Goal: Task Accomplishment & Management: Complete application form

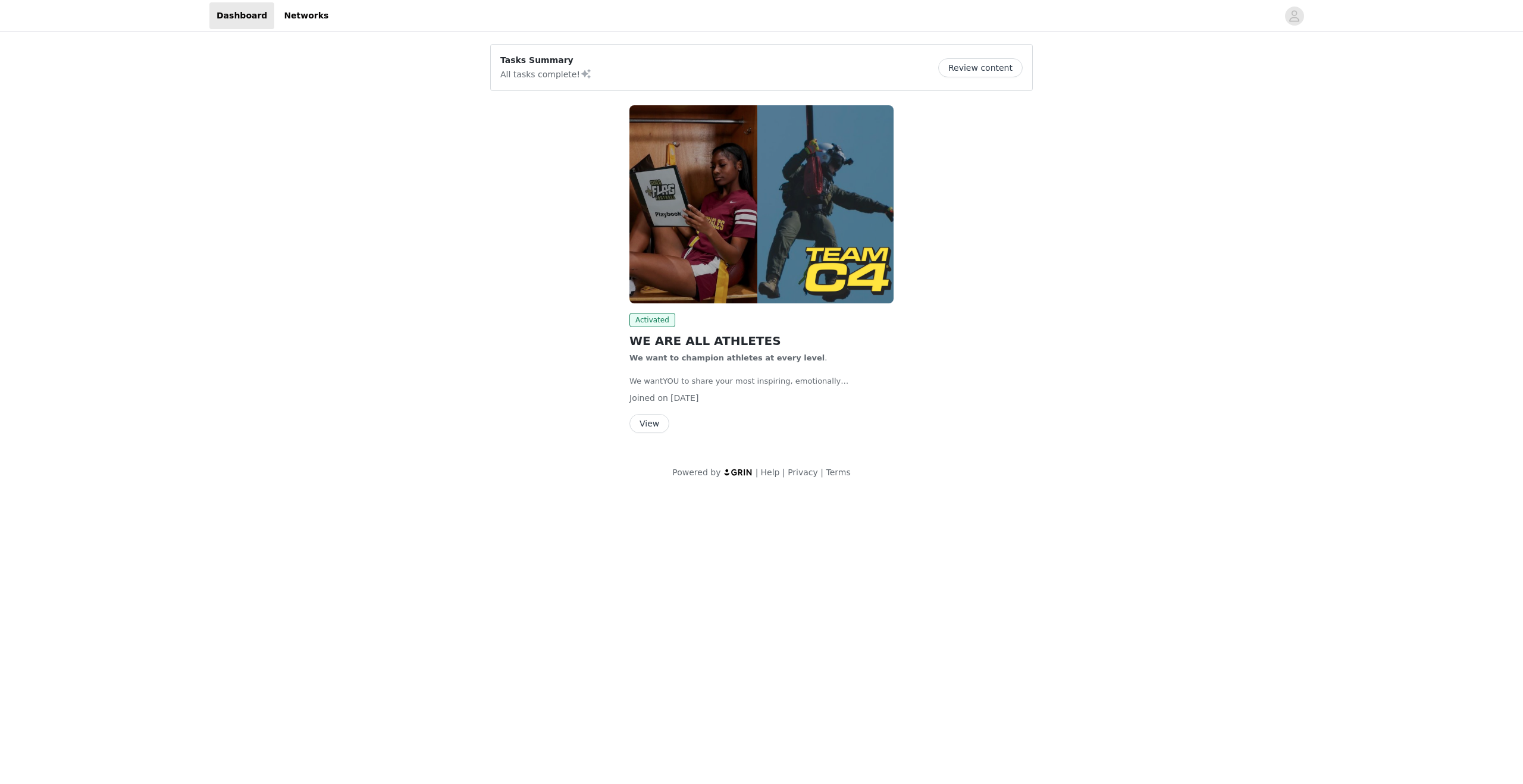
click at [654, 417] on button "View" at bounding box center [649, 423] width 40 height 19
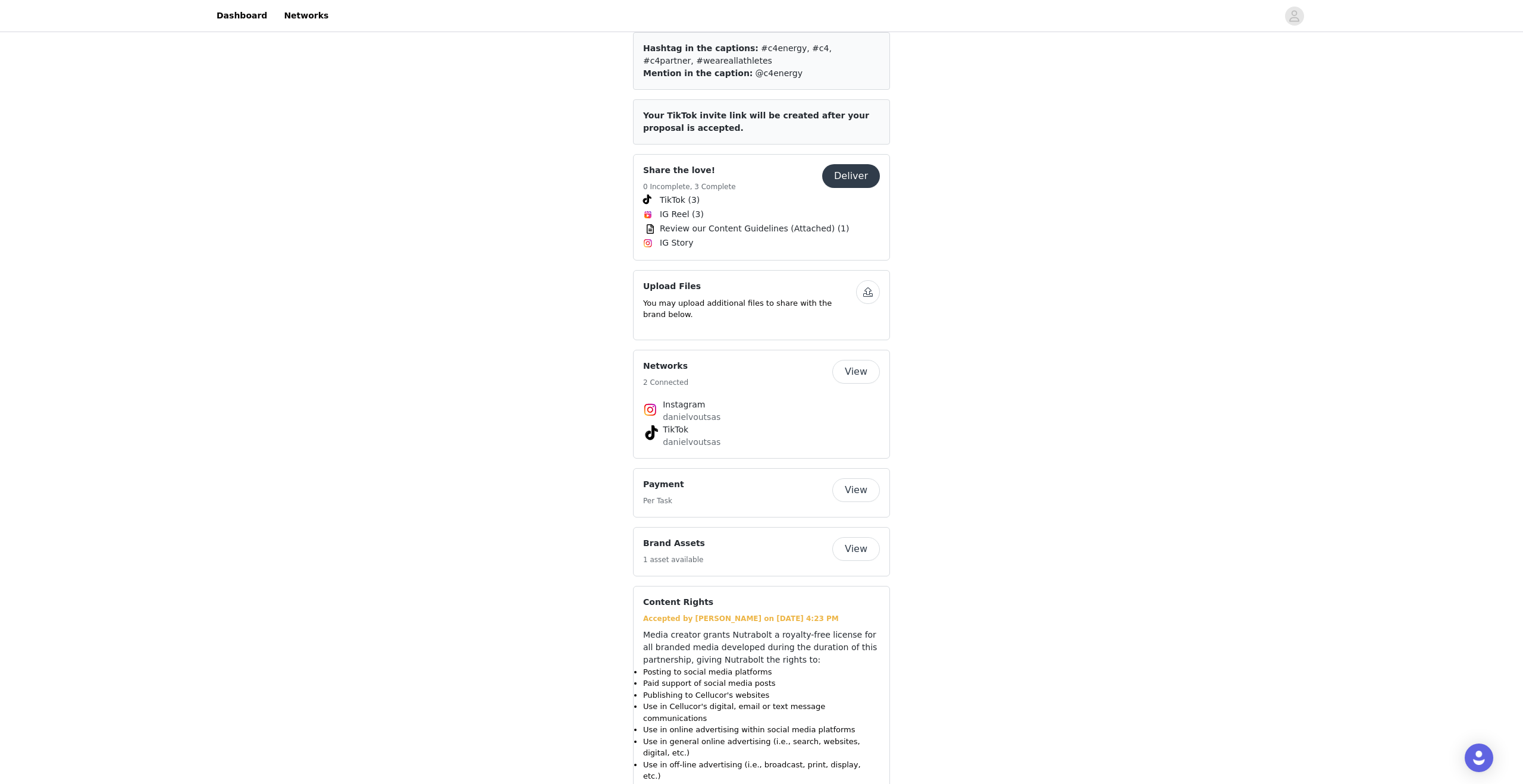
scroll to position [529, 0]
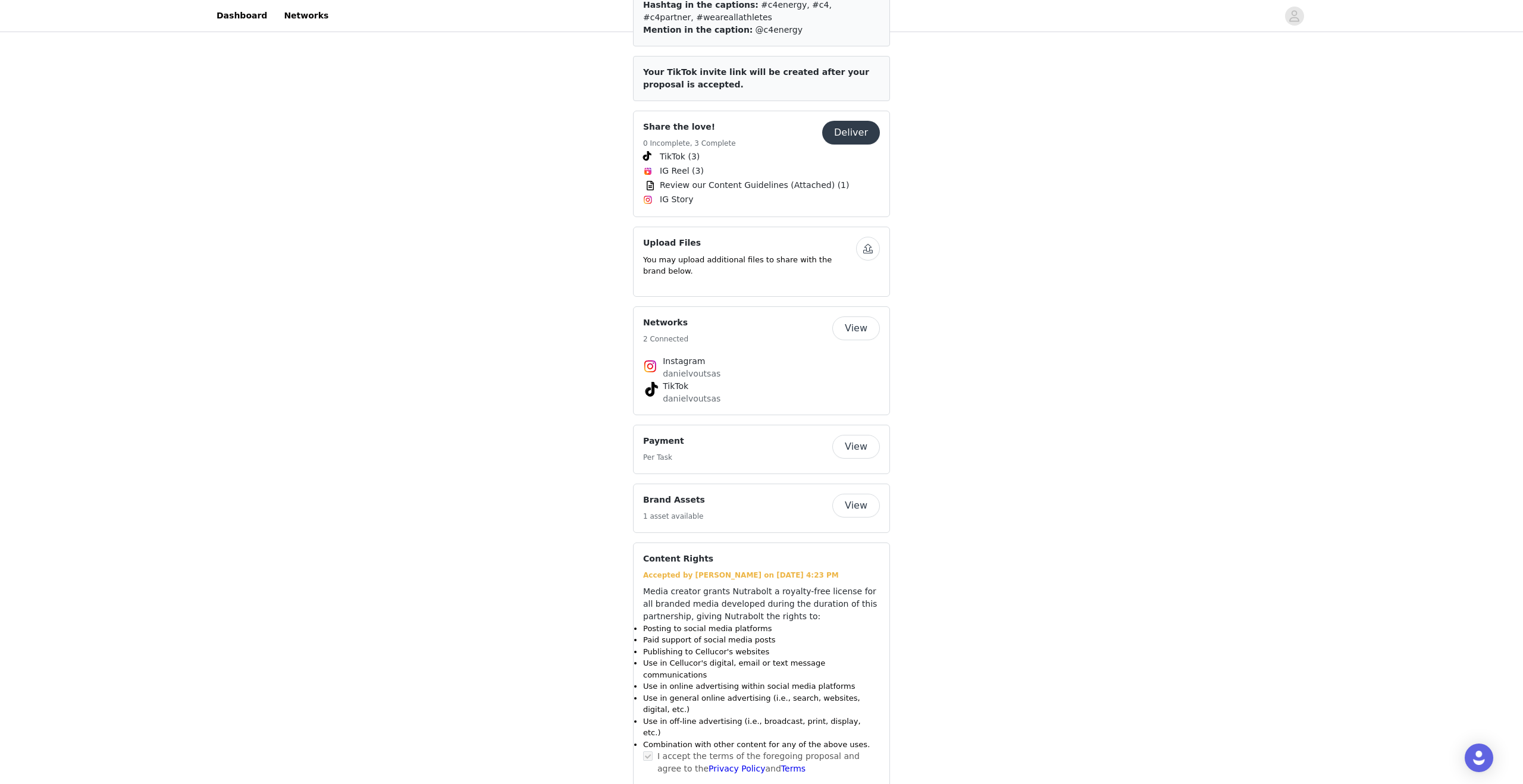
click at [861, 435] on button "View" at bounding box center [856, 447] width 47 height 24
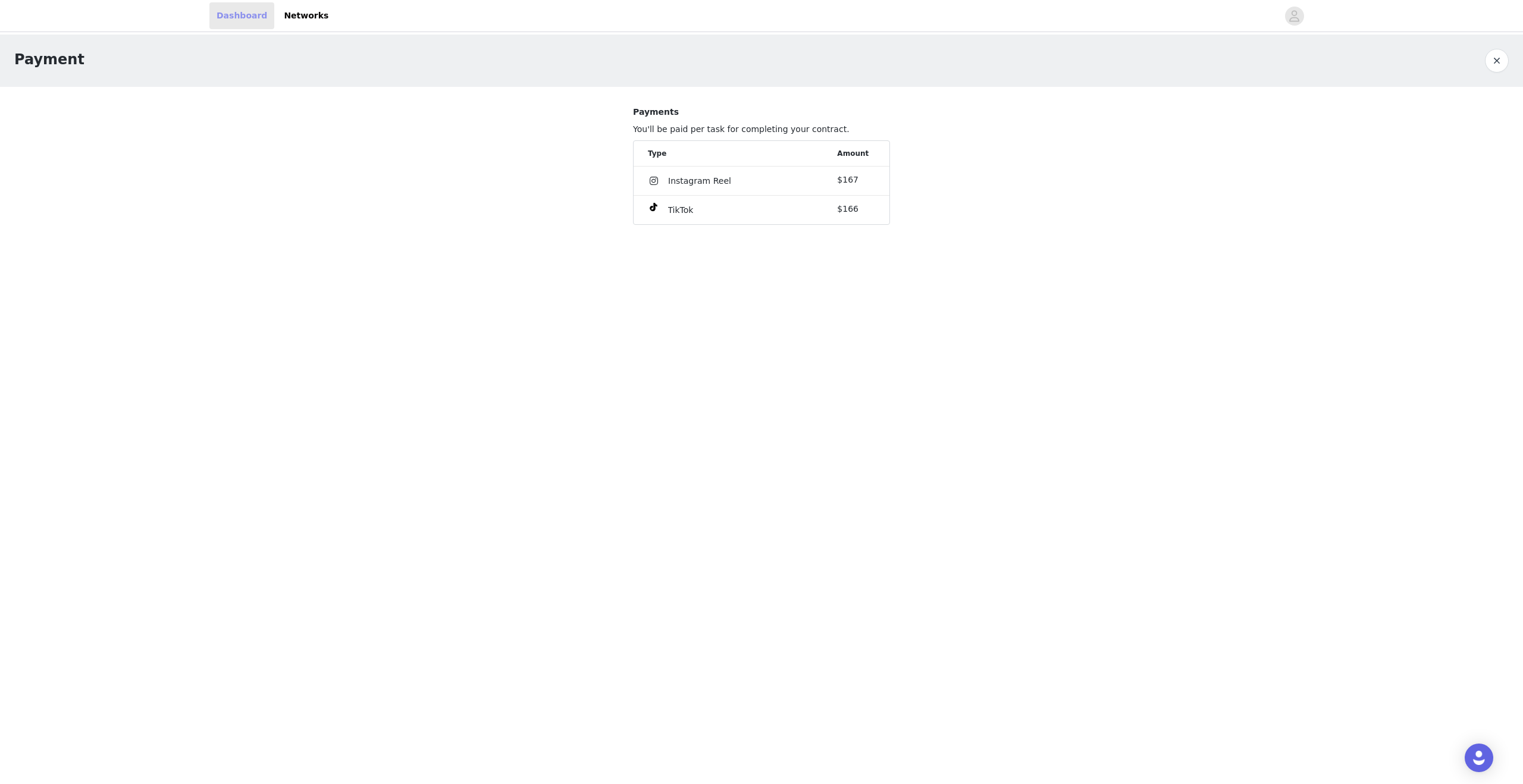
click at [234, 21] on link "Dashboard" at bounding box center [242, 16] width 65 height 27
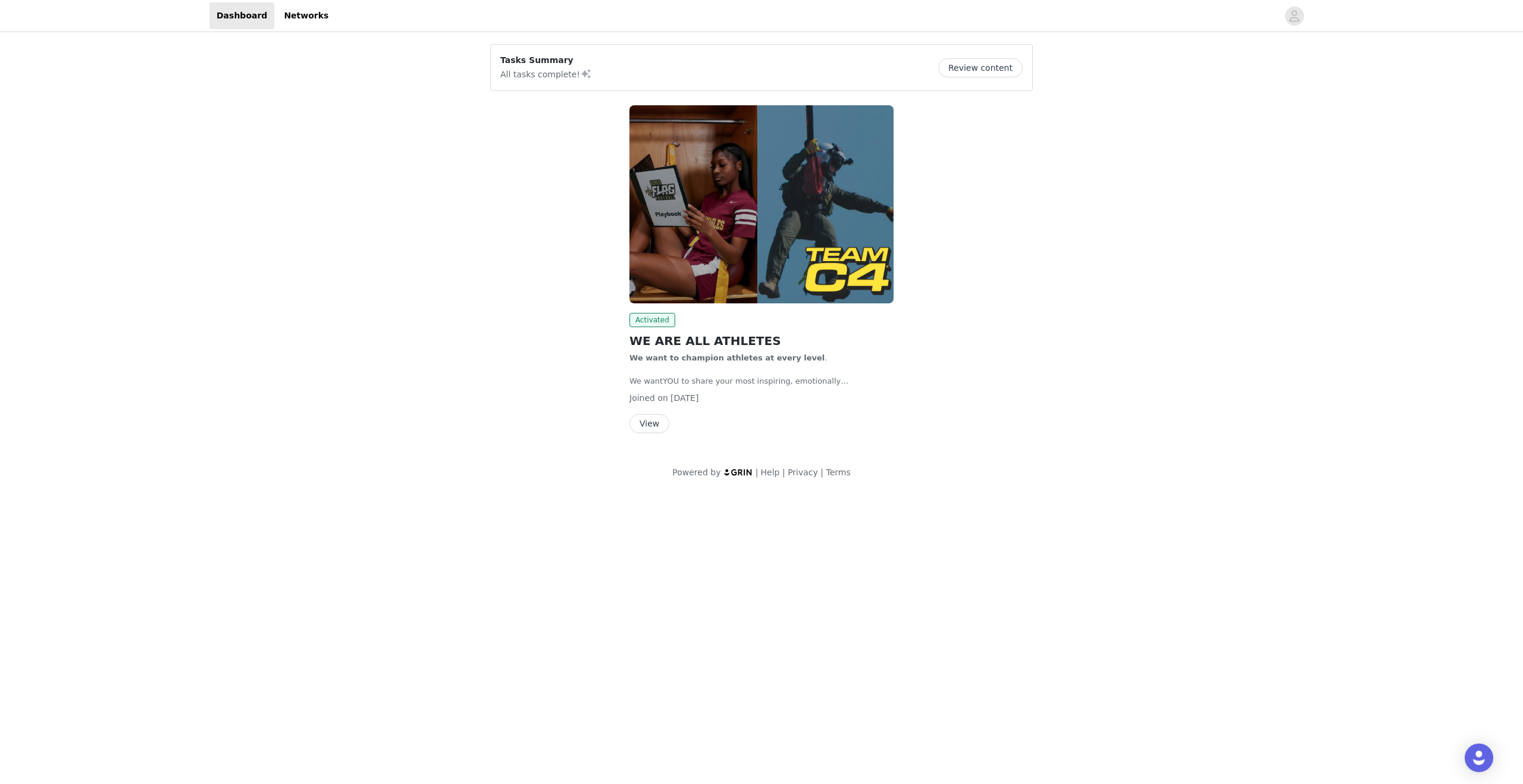
click at [647, 416] on button "View" at bounding box center [649, 423] width 40 height 19
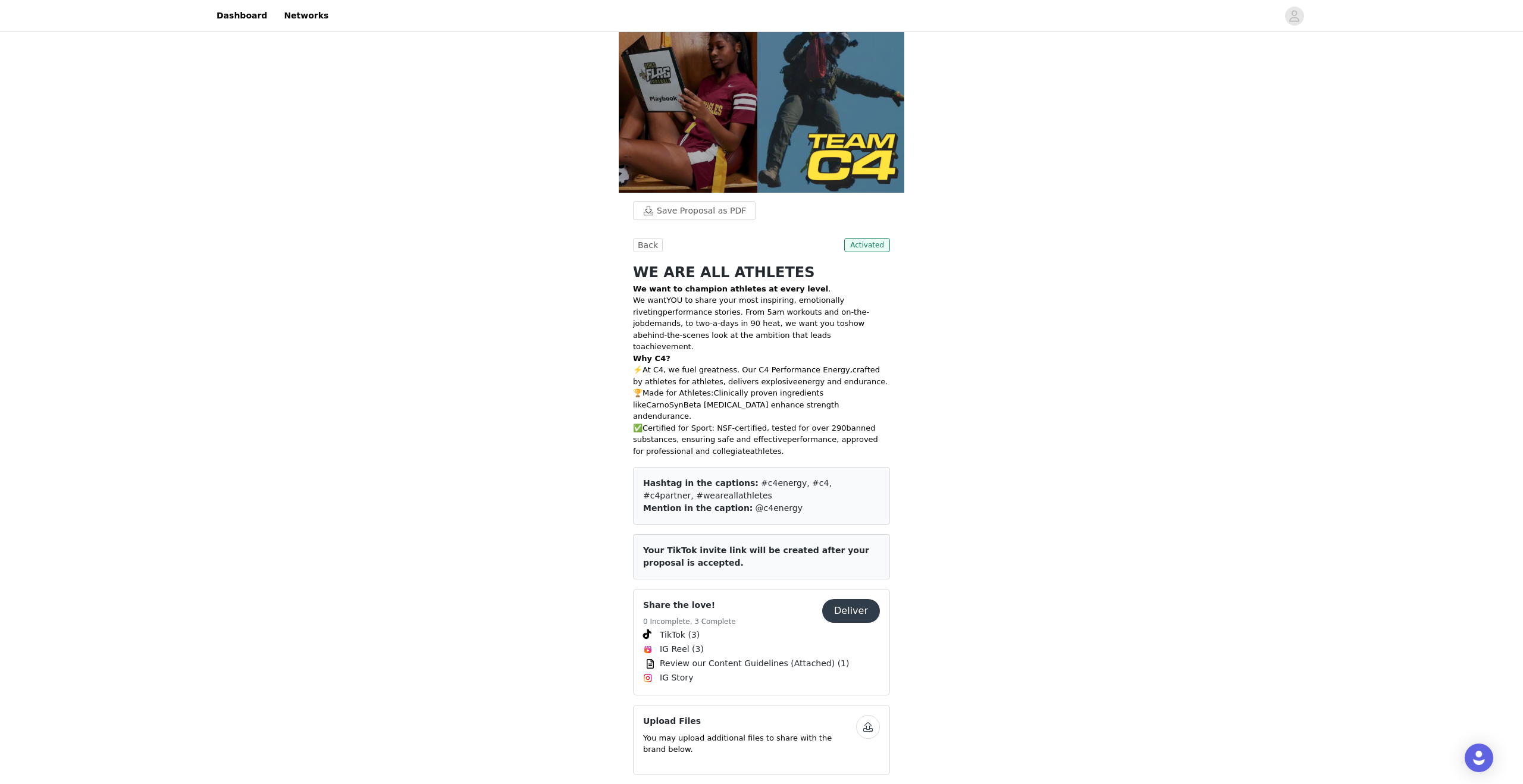
scroll to position [83, 0]
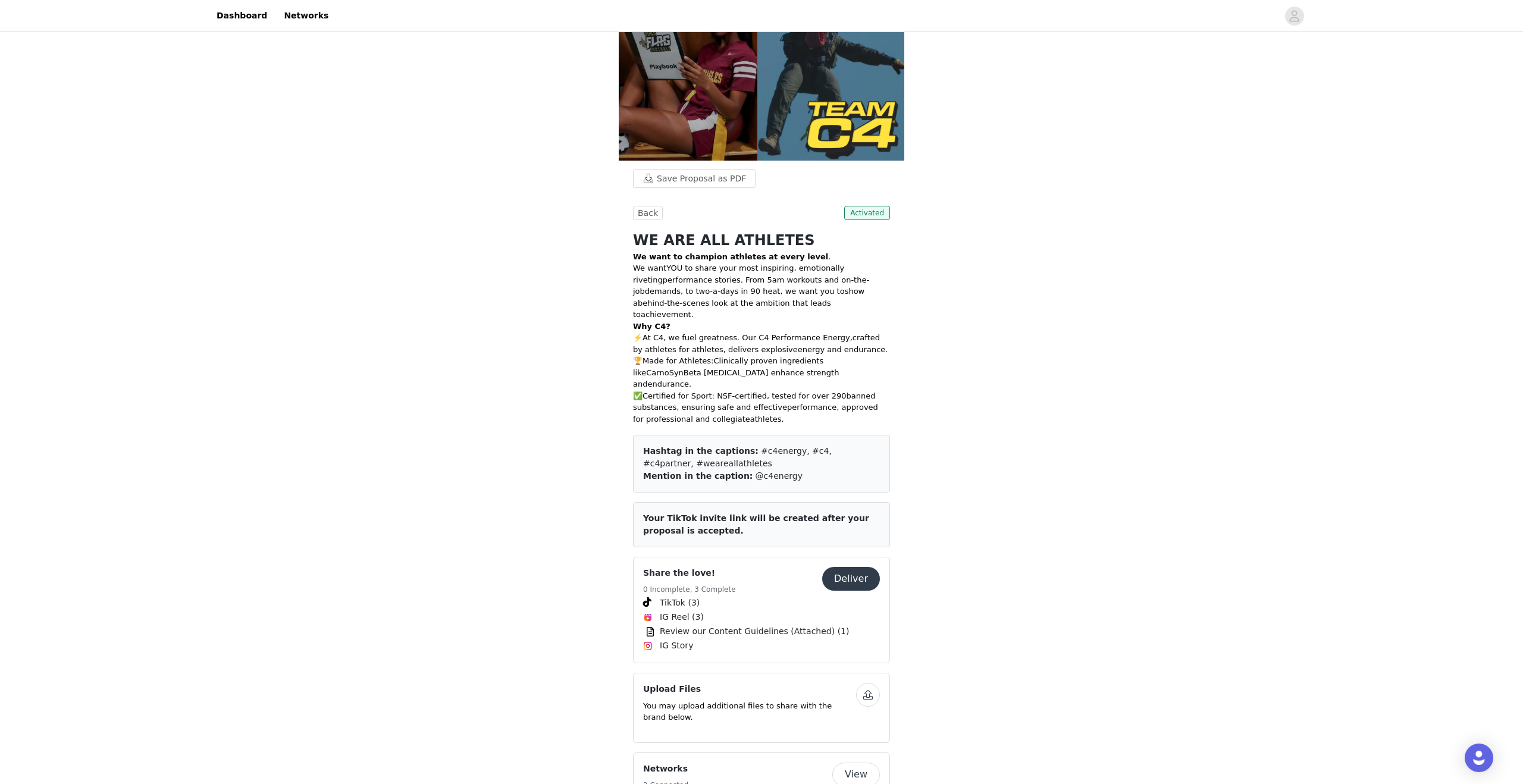
click at [857, 566] on button "Deliver" at bounding box center [851, 578] width 58 height 24
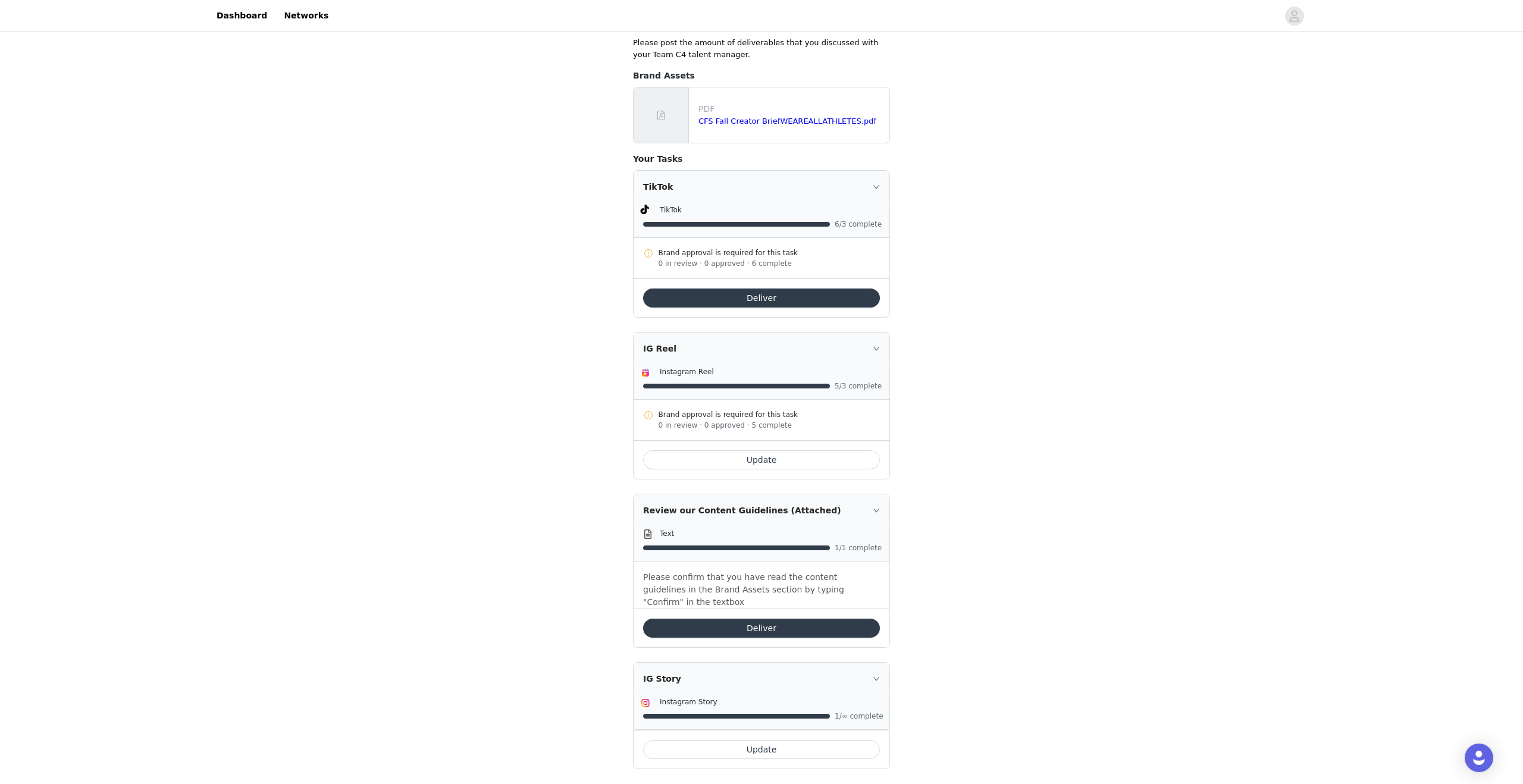
scroll to position [261, 0]
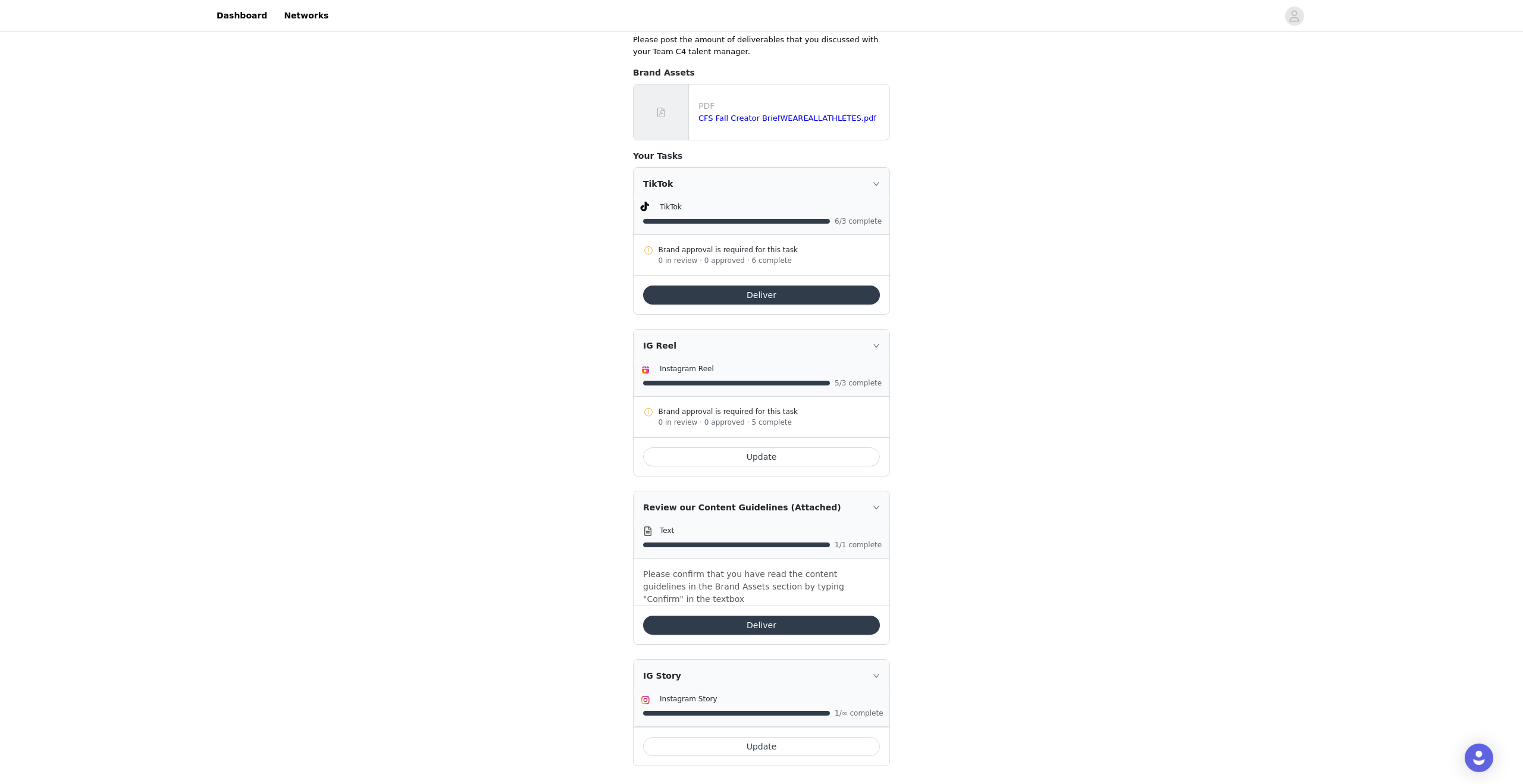
click at [789, 737] on button "Update" at bounding box center [762, 746] width 237 height 19
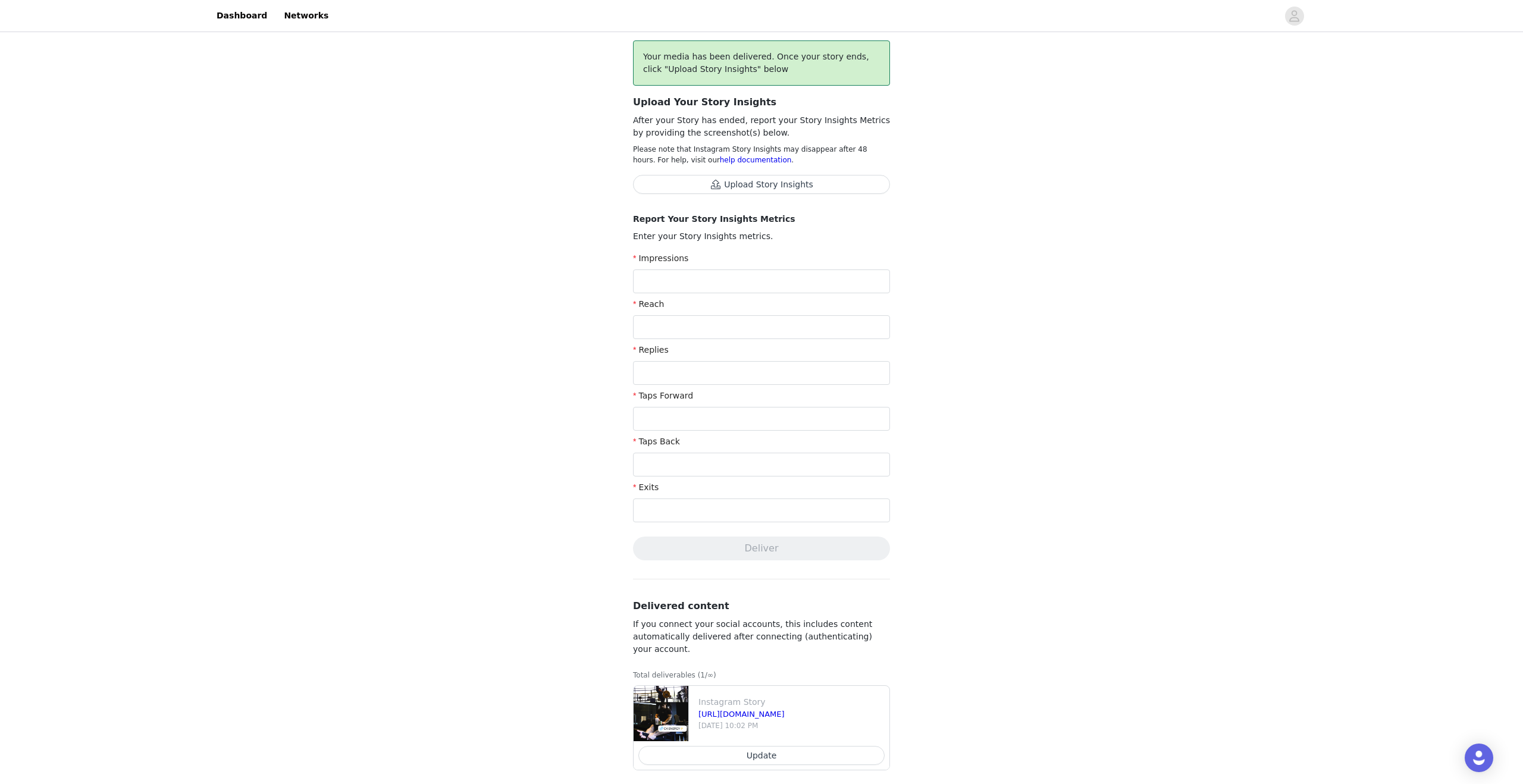
scroll to position [100, 0]
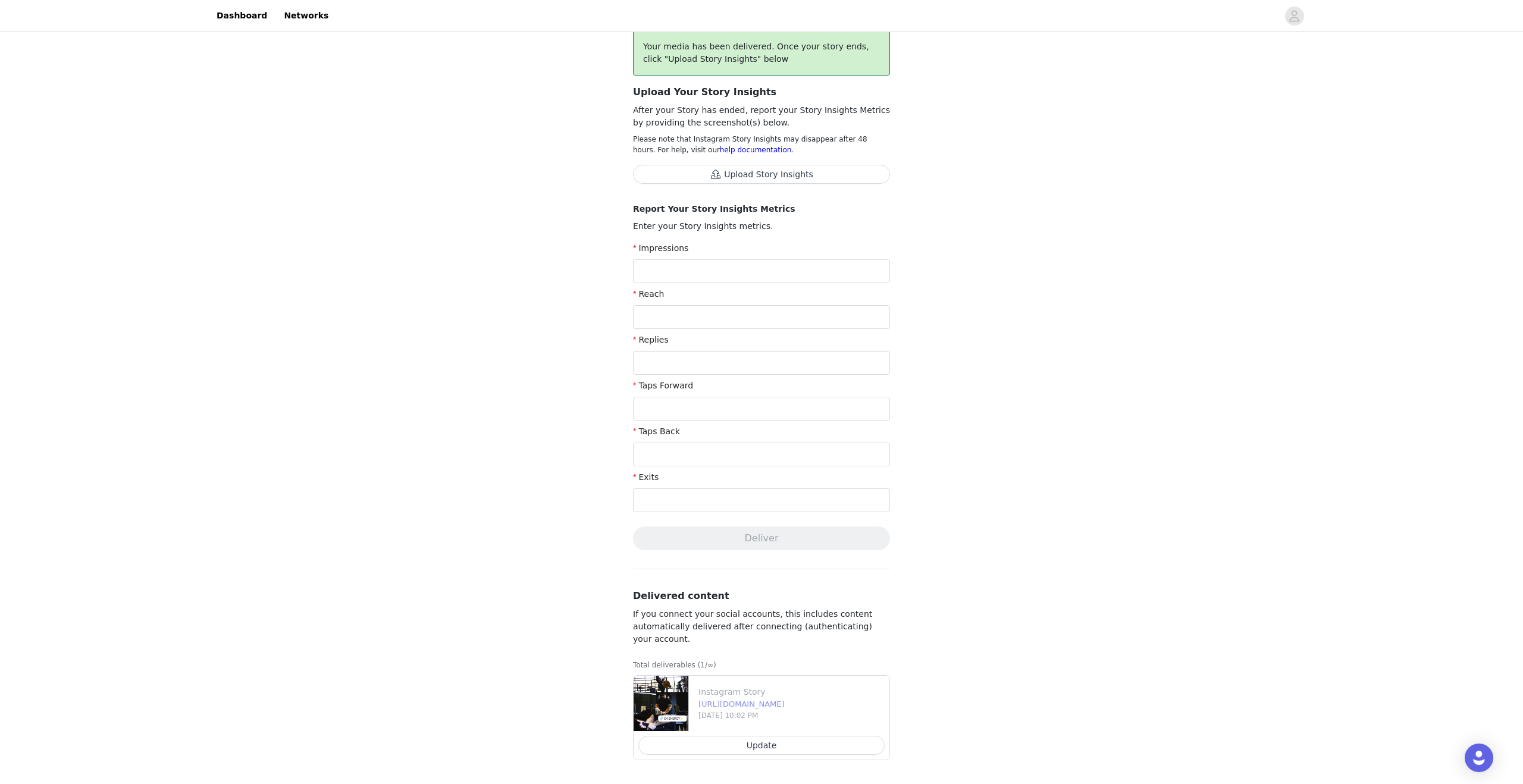
click at [760, 707] on link "[URL][DOMAIN_NAME]" at bounding box center [742, 704] width 86 height 9
click at [686, 277] on input "text" at bounding box center [761, 271] width 257 height 24
type input "1,456"
click at [680, 322] on input "text" at bounding box center [761, 317] width 257 height 24
type input "1,249"
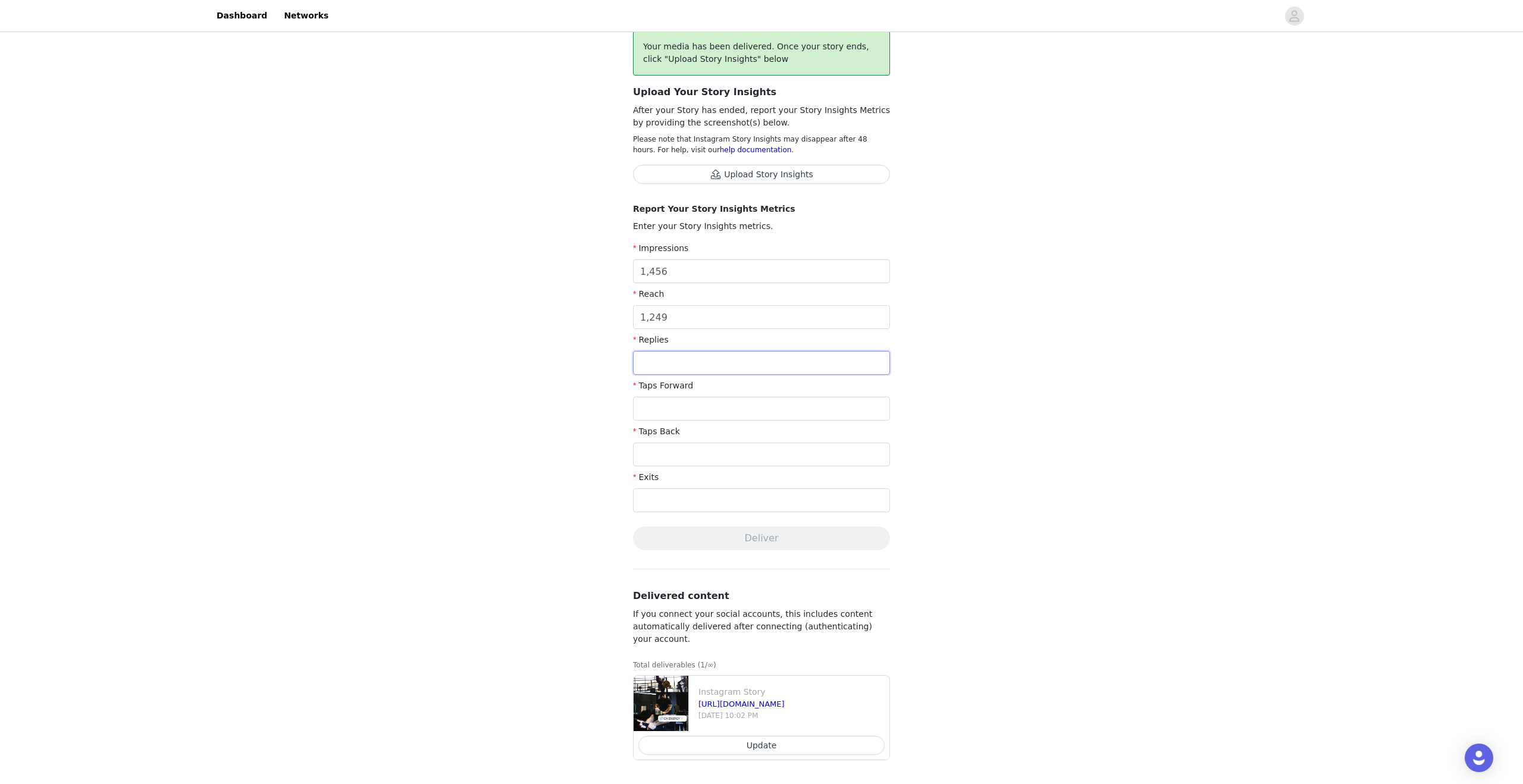
click at [682, 360] on input "text" at bounding box center [761, 363] width 257 height 24
type input "0"
click at [677, 411] on input "text" at bounding box center [761, 409] width 257 height 24
type input "882"
click at [674, 460] on input "text" at bounding box center [761, 454] width 257 height 24
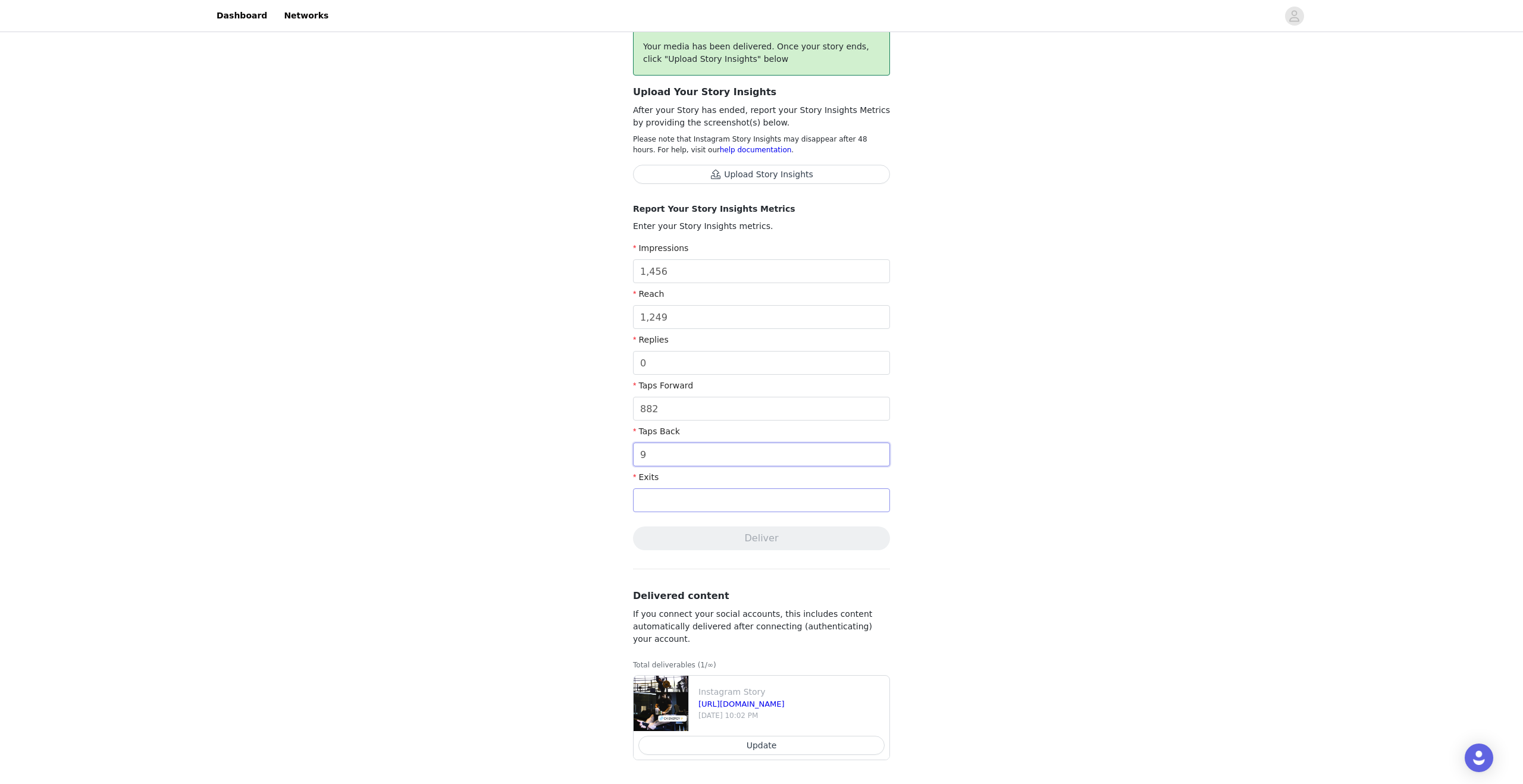
type input "9"
click at [694, 505] on input "text" at bounding box center [761, 500] width 257 height 24
type input "224"
click at [1117, 416] on div "Complete Task Back Your media has been delivered. Once your story ends, click "…" at bounding box center [761, 359] width 1523 height 849
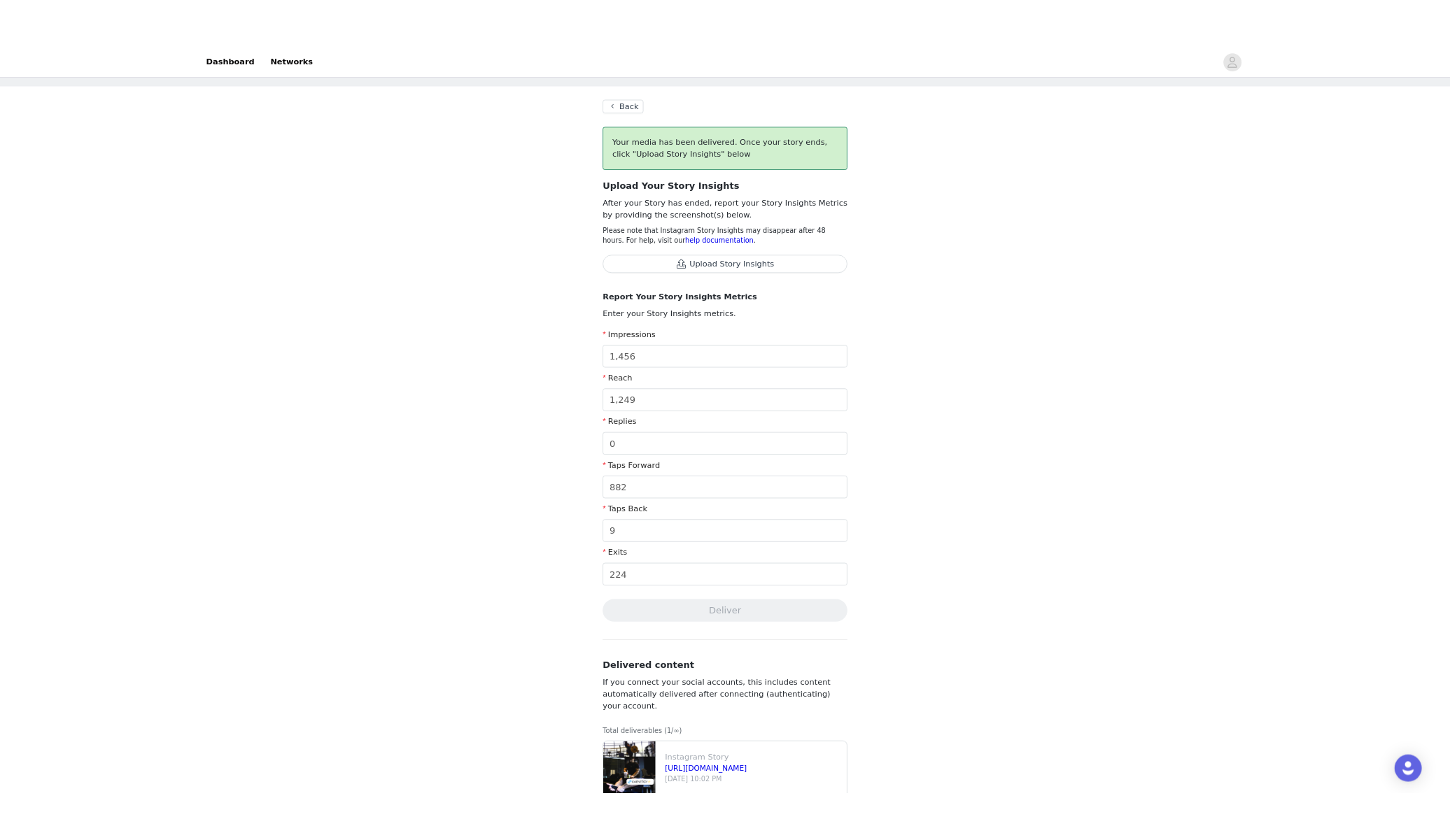
scroll to position [0, 0]
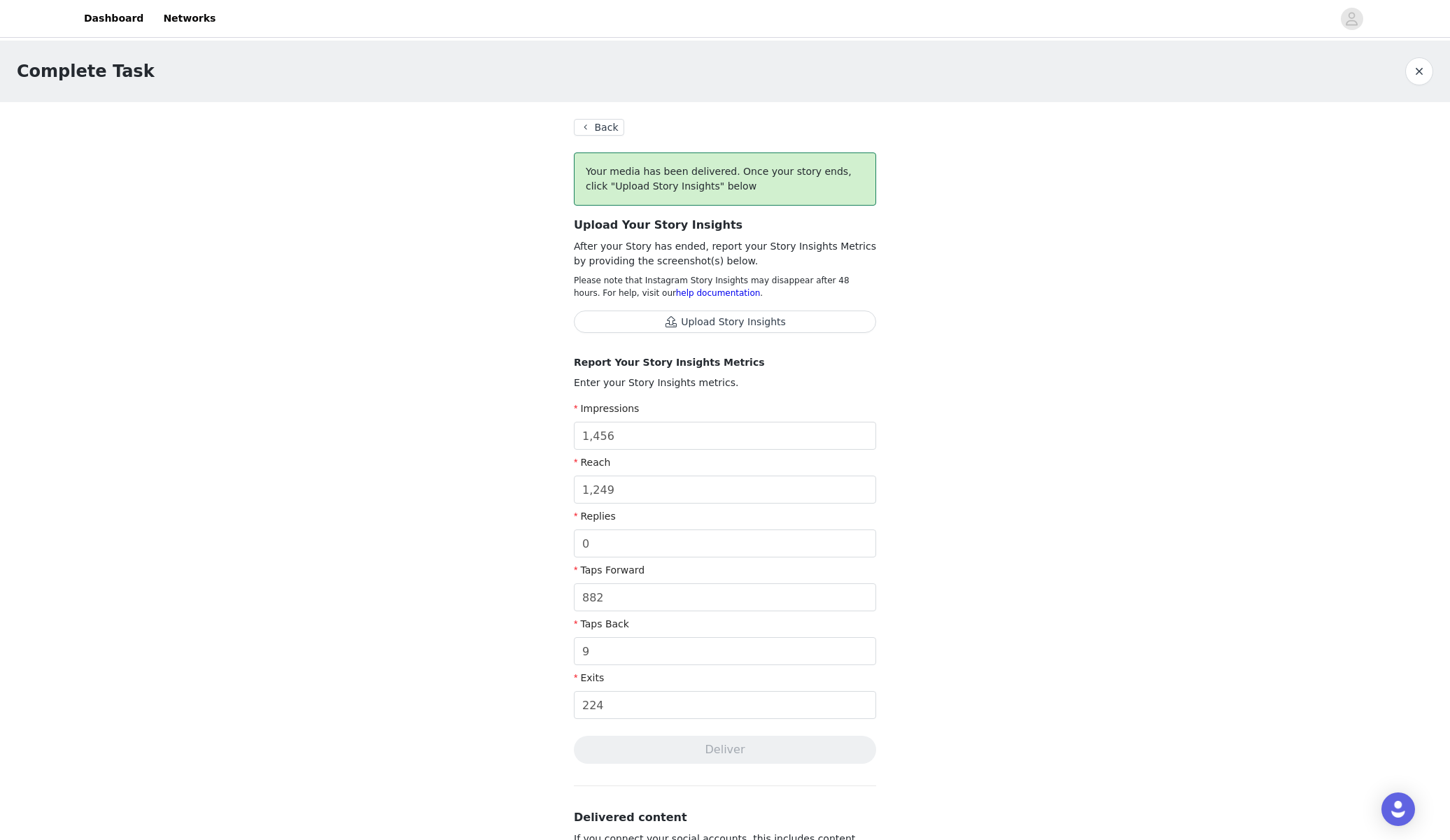
click at [757, 324] on button "Upload Story Insights" at bounding box center [724, 322] width 302 height 22
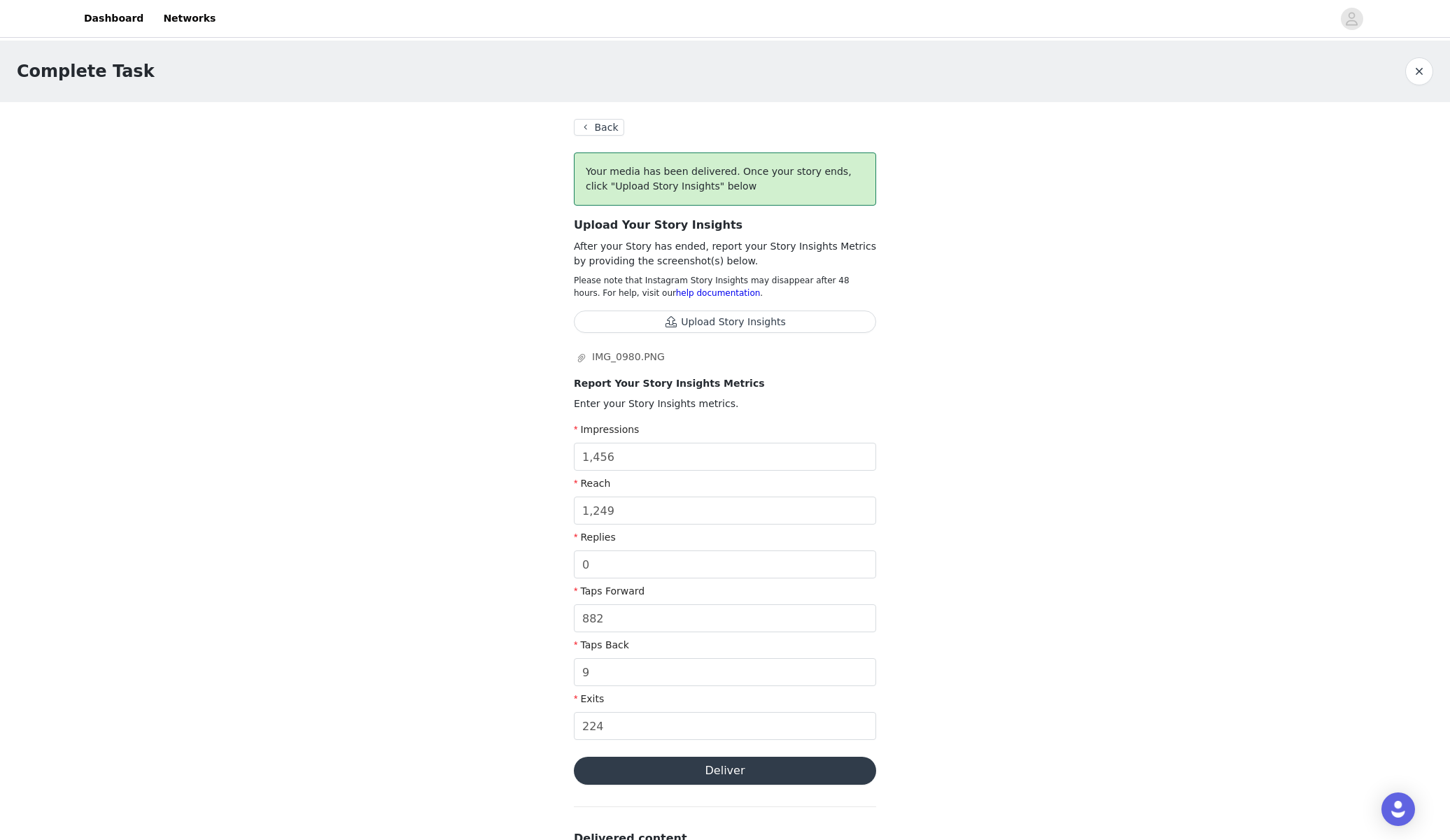
click at [800, 775] on button "Deliver" at bounding box center [724, 771] width 302 height 28
